Goal: Transaction & Acquisition: Obtain resource

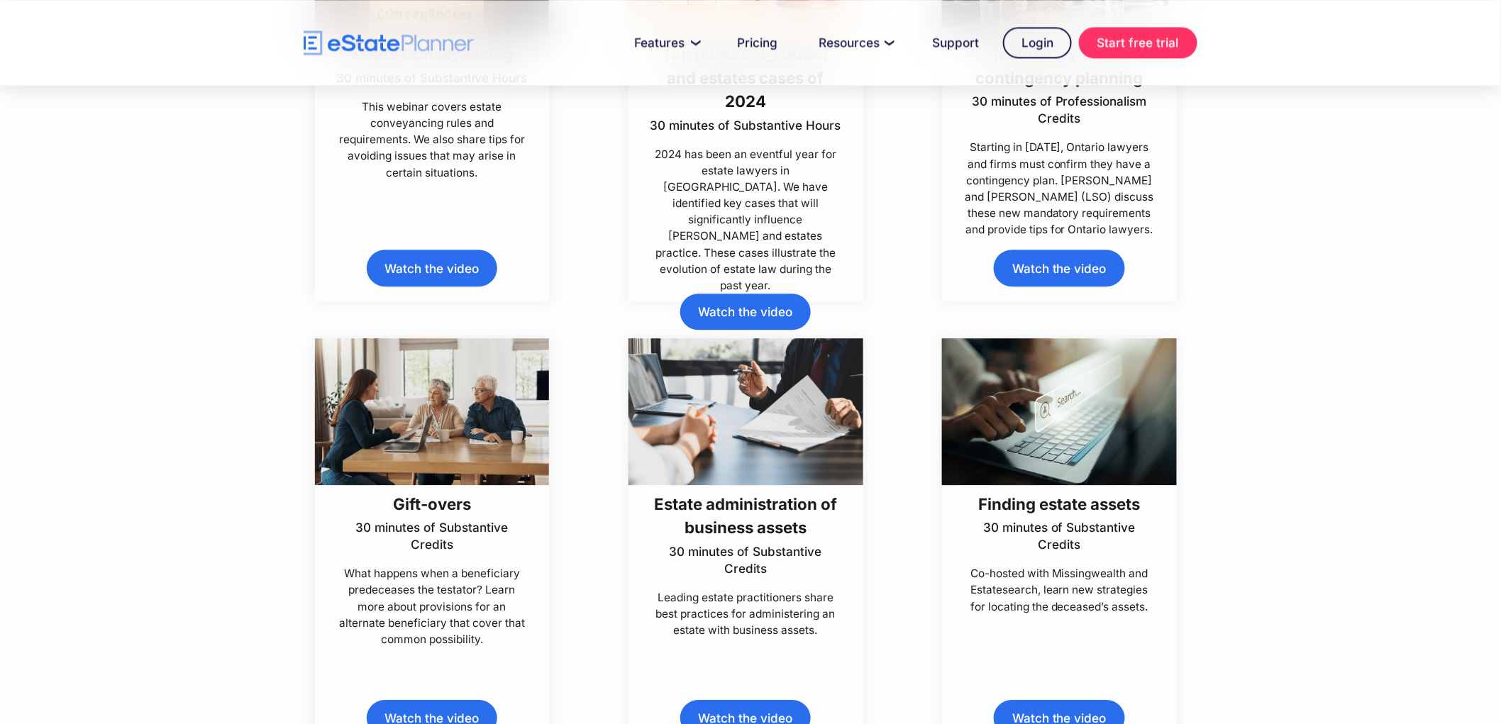
scroll to position [1655, 0]
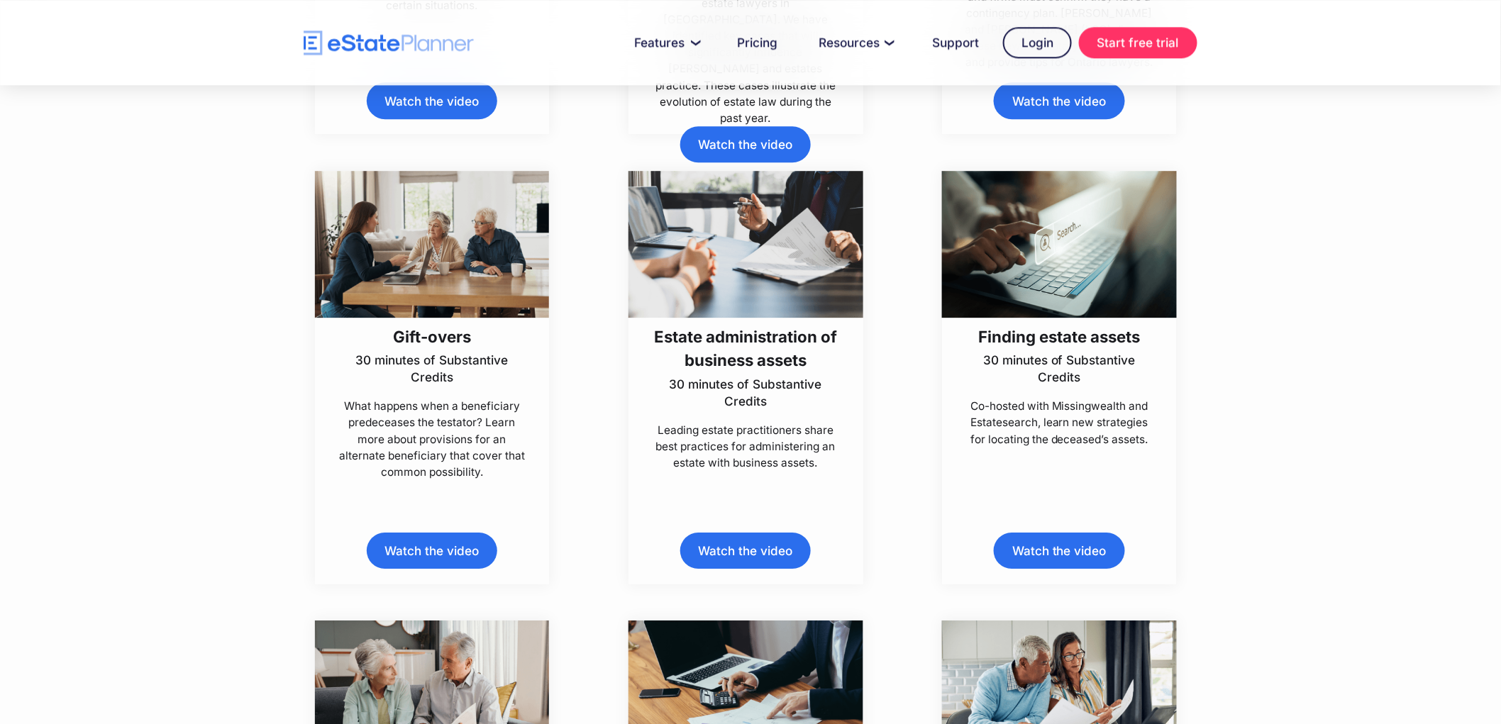
click at [746, 549] on link "Watch the video" at bounding box center [745, 551] width 131 height 36
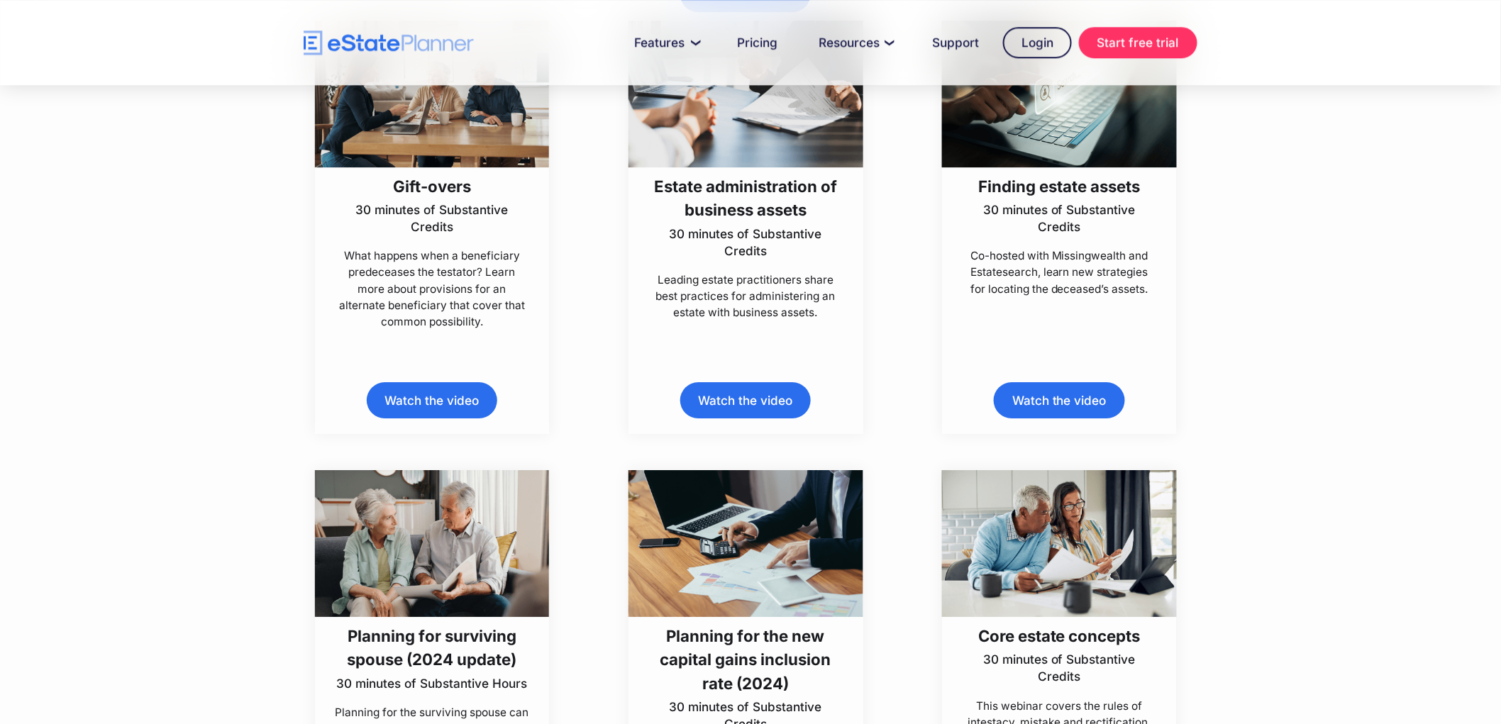
scroll to position [1892, 0]
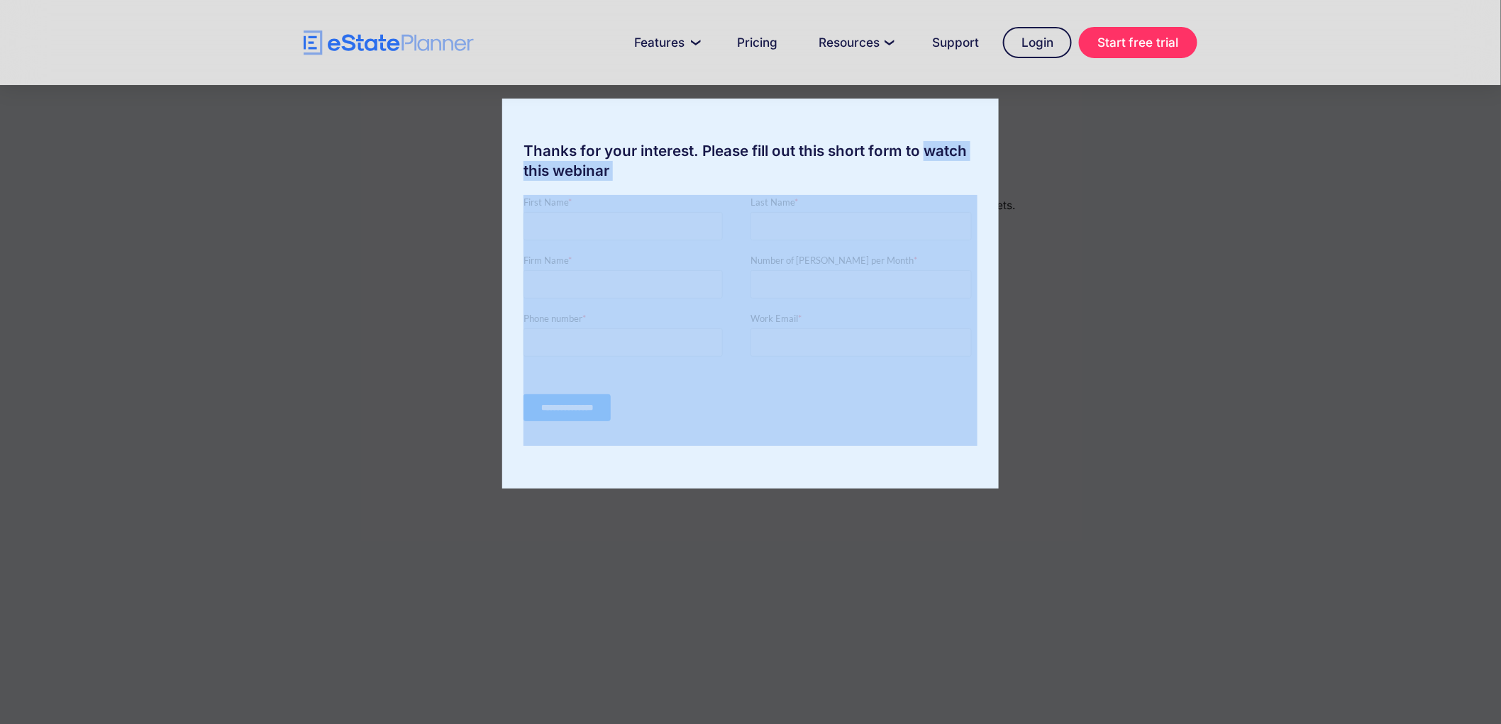
drag, startPoint x: 925, startPoint y: 105, endPoint x: 1247, endPoint y: 358, distance: 409.4
click at [1247, 358] on div "Thanks for your interest. Please fill out this short form to watch this webinar" at bounding box center [750, 362] width 1501 height 724
click at [1220, 131] on div "Thanks for your interest. Please fill out this short form to watch this webinar" at bounding box center [750, 362] width 1501 height 724
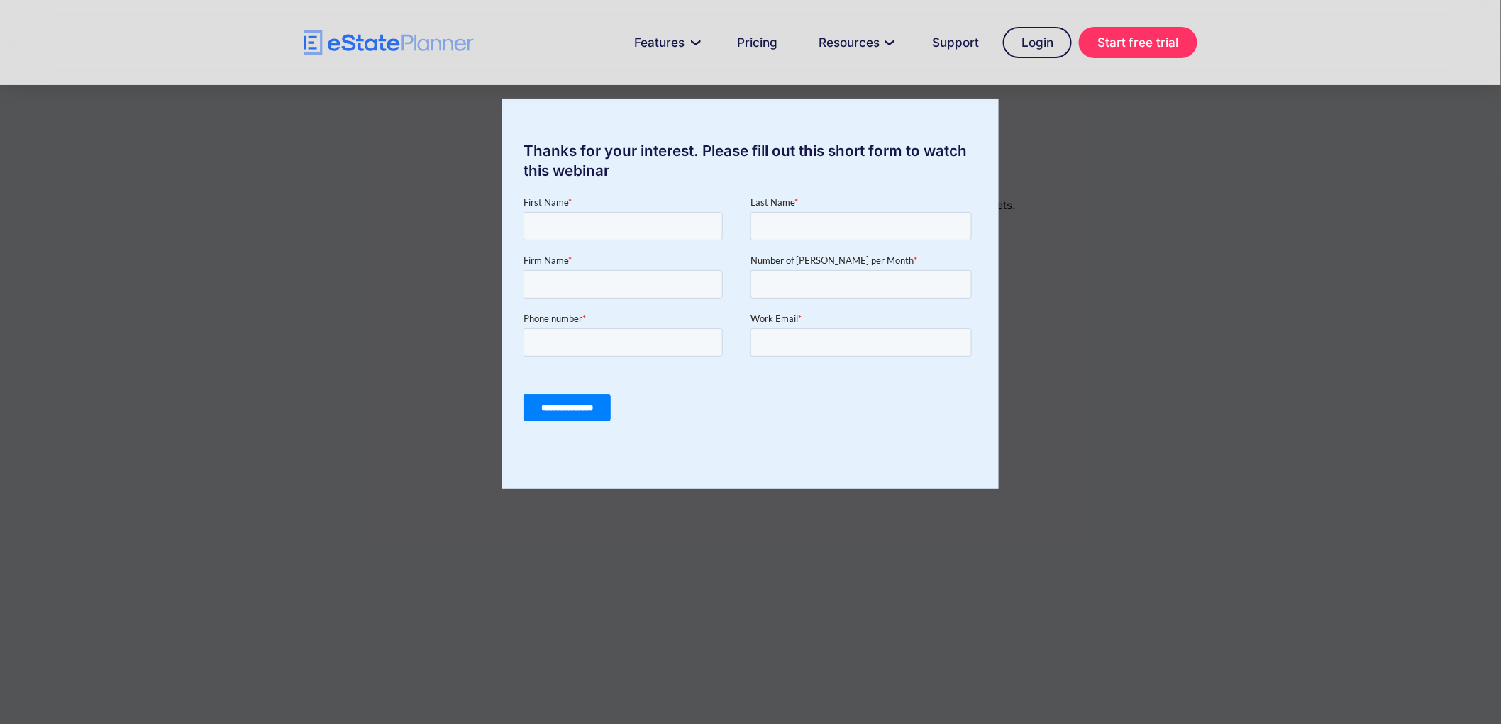
click at [969, 102] on div "Thanks for your interest. Please fill out this short form to watch this webinar" at bounding box center [750, 294] width 497 height 390
drag, startPoint x: 902, startPoint y: 112, endPoint x: 1129, endPoint y: 108, distance: 227.1
click at [1129, 108] on div "Thanks for your interest. Please fill out this short form to watch this webinar" at bounding box center [750, 362] width 1501 height 724
click at [829, 114] on div "Thanks for your interest. Please fill out this short form to watch this webinar" at bounding box center [750, 294] width 497 height 390
